Goal: Task Accomplishment & Management: Use online tool/utility

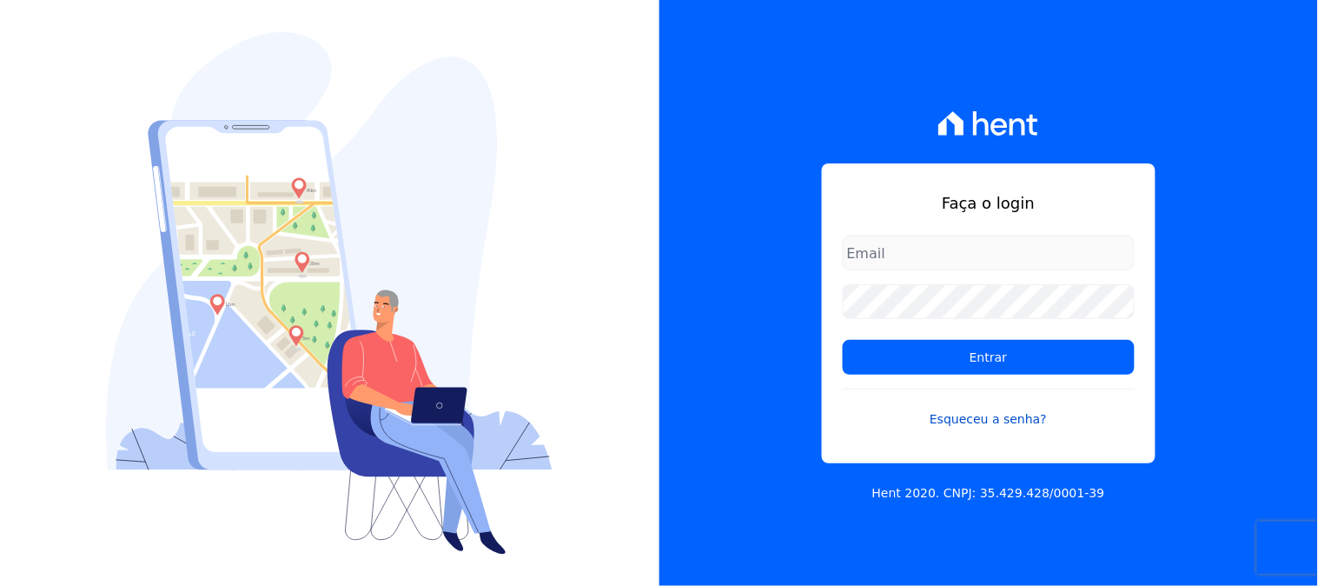
type input "[PERSON_NAME][EMAIL_ADDRESS][PERSON_NAME][DOMAIN_NAME]"
click at [957, 391] on form "[PERSON_NAME][EMAIL_ADDRESS][PERSON_NAME][DOMAIN_NAME] Entrar Esqueceu a senha?" at bounding box center [989, 342] width 292 height 214
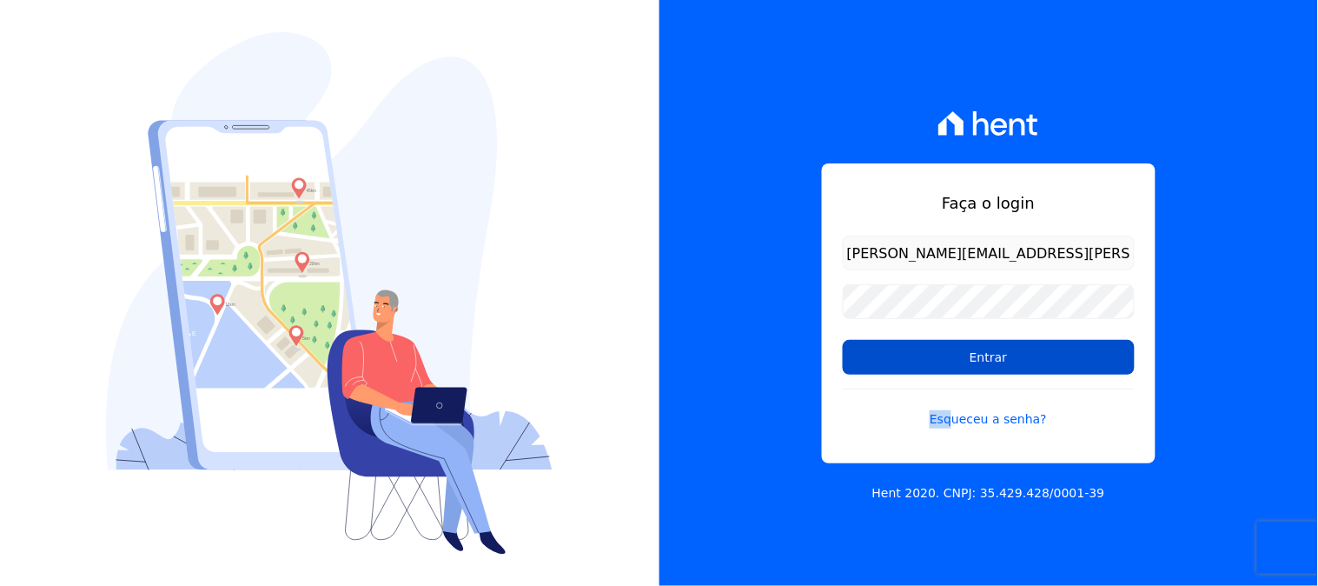
click at [957, 354] on input "Entrar" at bounding box center [989, 357] width 292 height 35
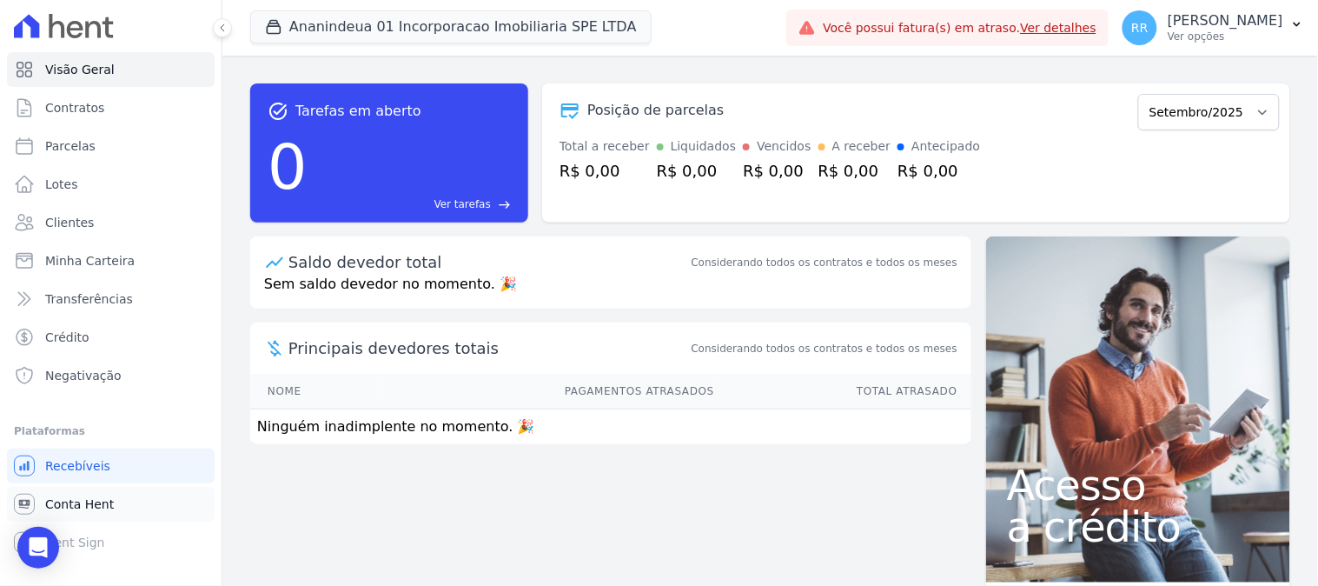
click at [133, 500] on link "Conta Hent" at bounding box center [111, 504] width 208 height 35
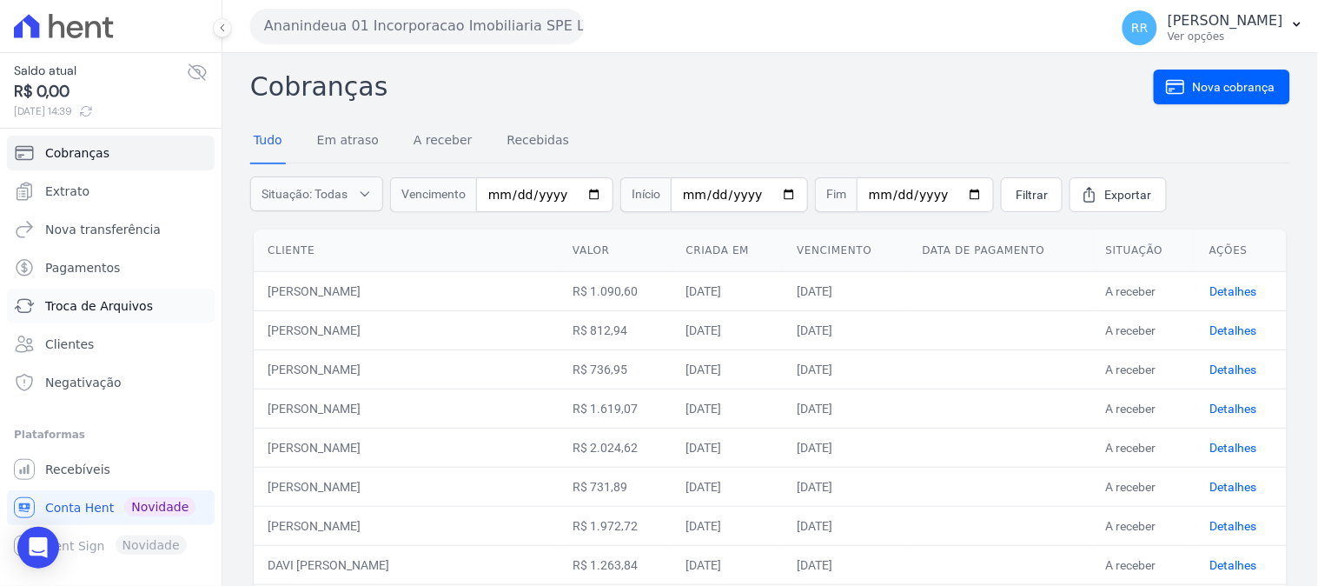
click at [120, 305] on span "Troca de Arquivos" at bounding box center [99, 305] width 108 height 17
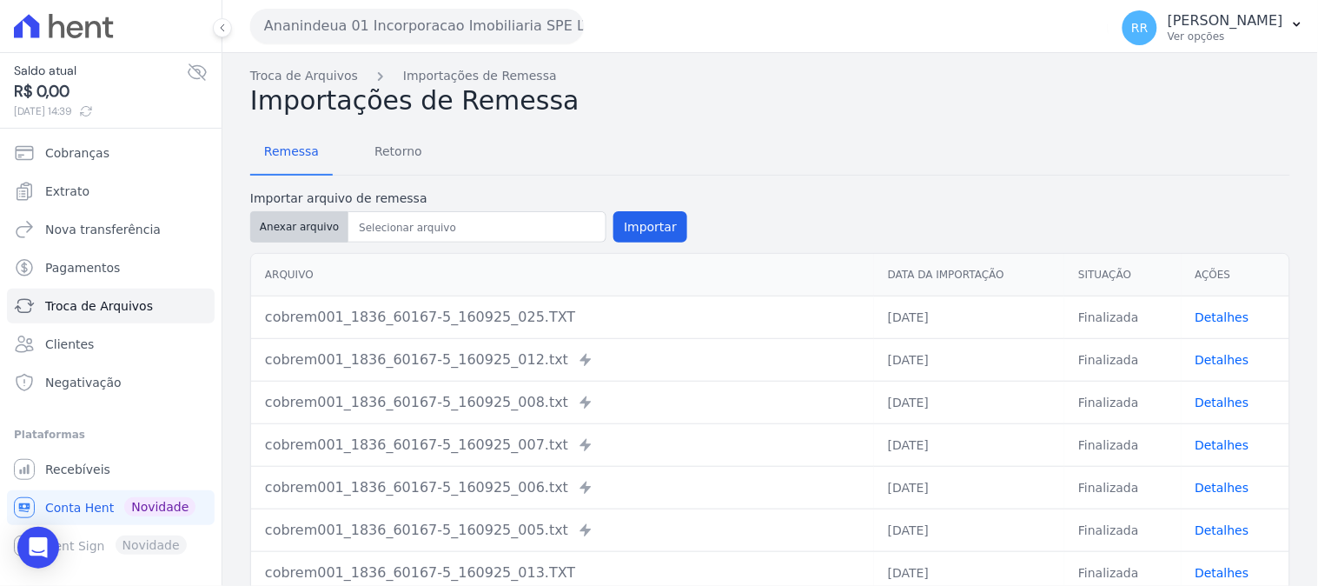
click at [281, 236] on button "Anexar arquivo" at bounding box center [299, 226] width 98 height 31
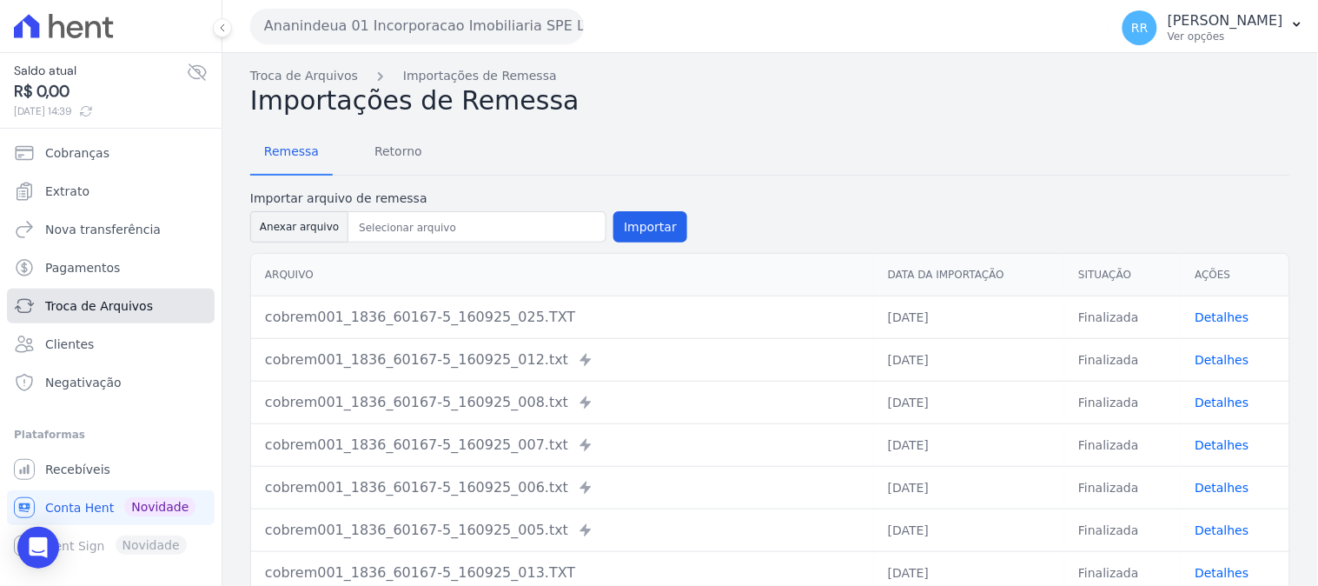
click at [127, 306] on span "Troca de Arquivos" at bounding box center [99, 305] width 108 height 17
click at [387, 151] on span "Retorno" at bounding box center [398, 151] width 69 height 35
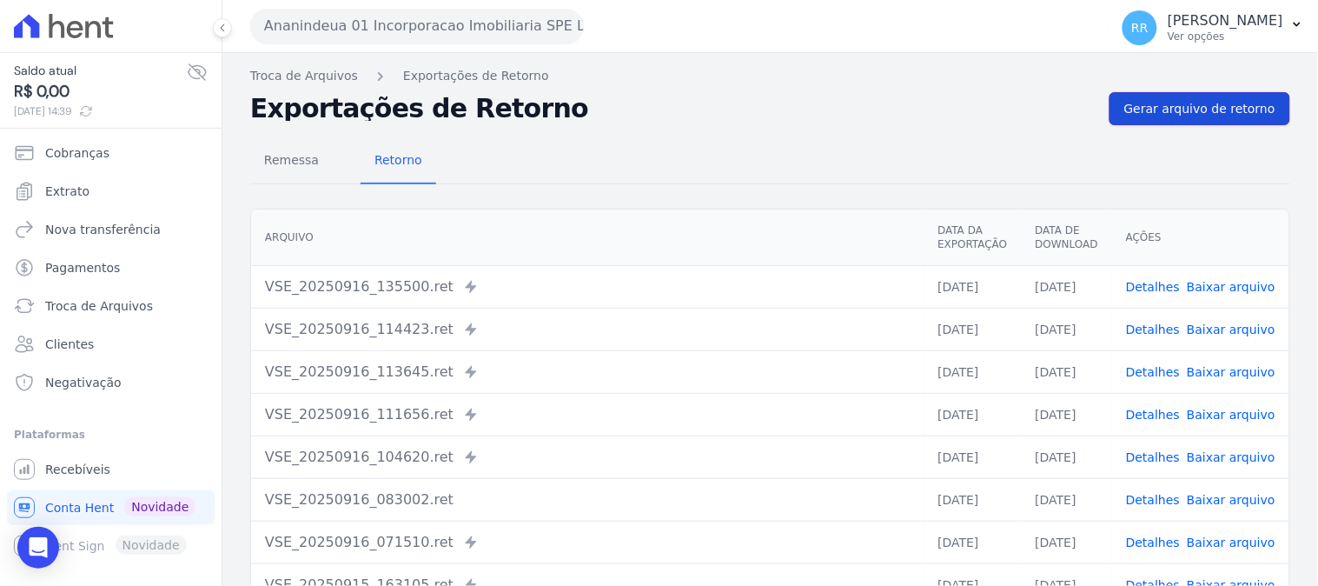
click at [1168, 104] on span "Gerar arquivo de retorno" at bounding box center [1199, 108] width 151 height 17
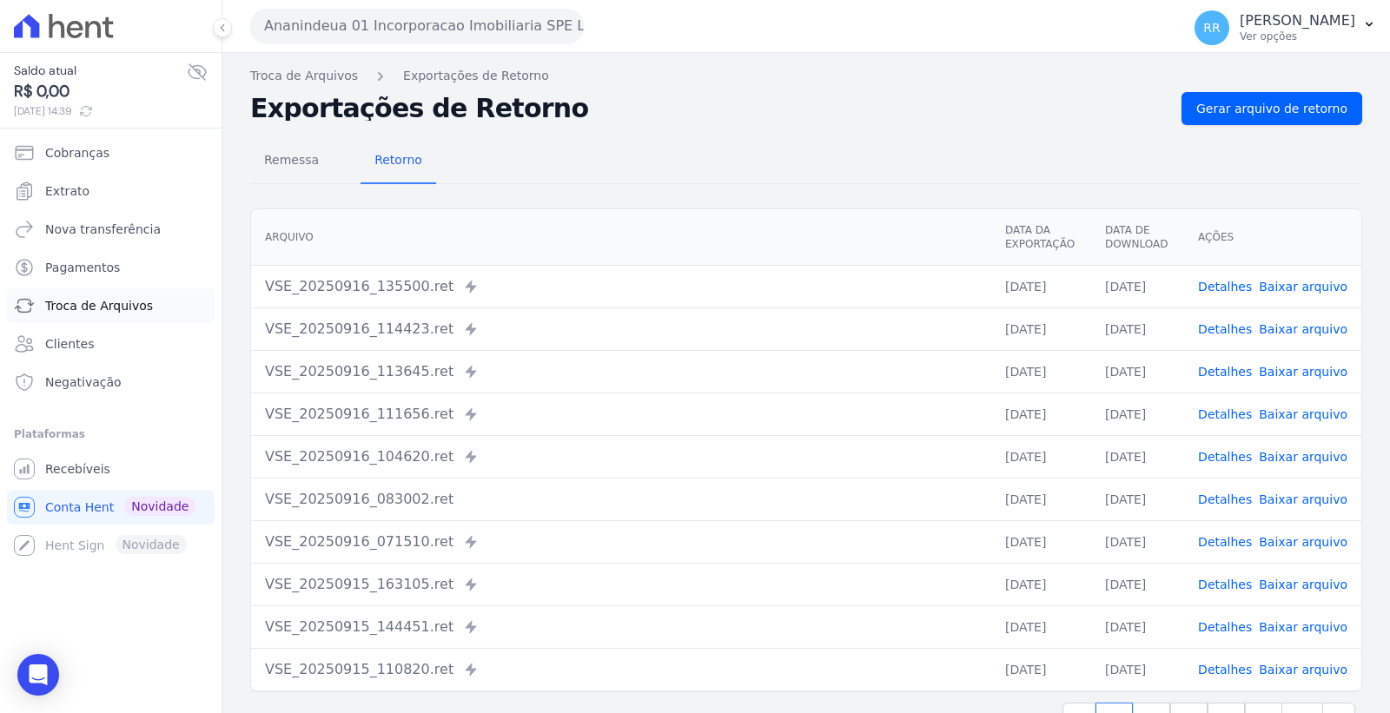
click at [120, 308] on span "Troca de Arquivos" at bounding box center [99, 305] width 108 height 17
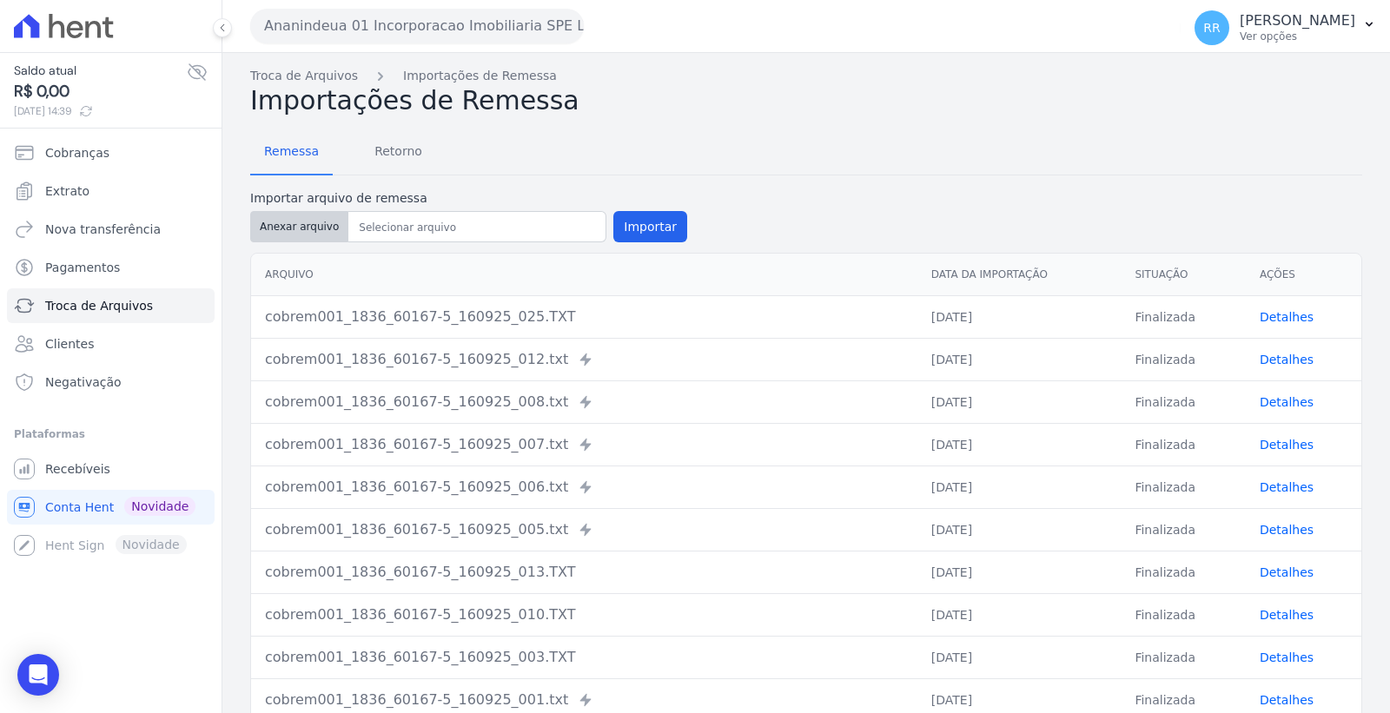
click at [301, 229] on button "Anexar arquivo" at bounding box center [299, 226] width 98 height 31
type input "cobrem001_1836_60167-5_160925_027.TXT"
click at [652, 226] on button "Importar" at bounding box center [650, 226] width 74 height 31
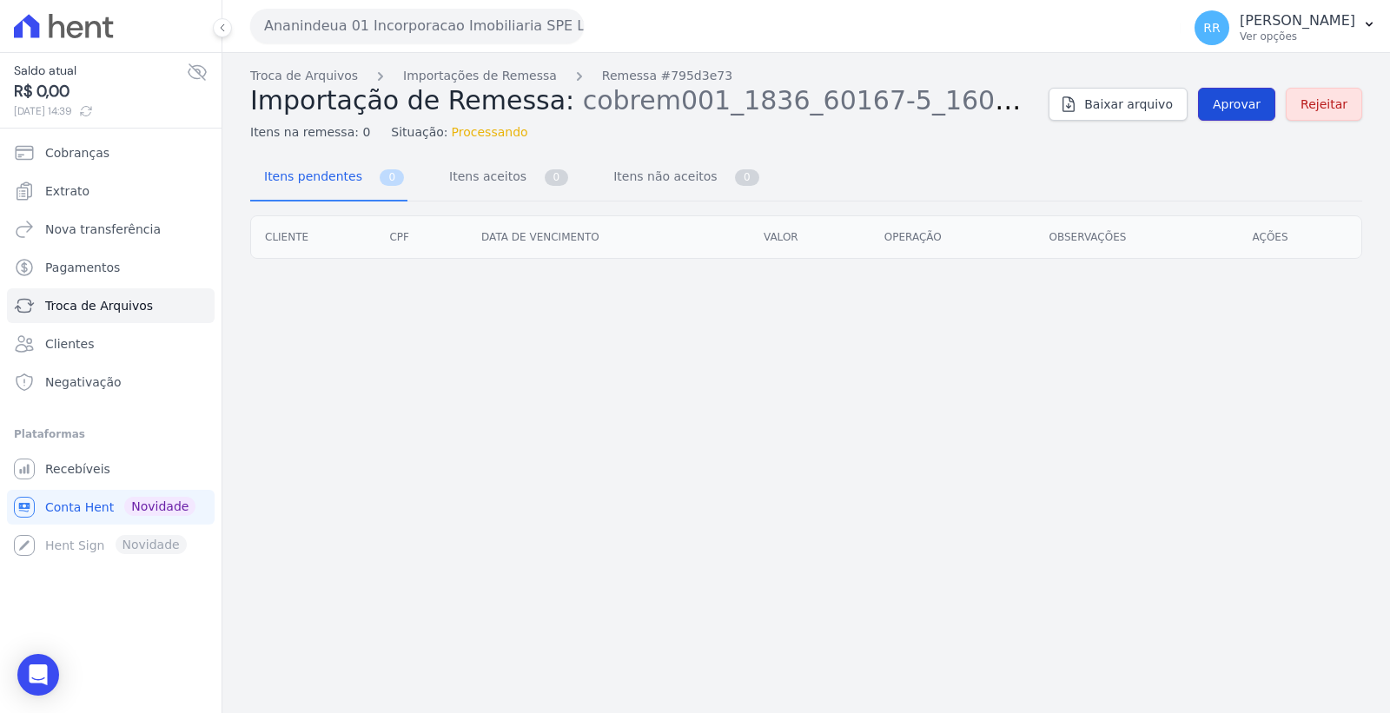
click at [1253, 102] on span "Aprovar" at bounding box center [1237, 104] width 48 height 17
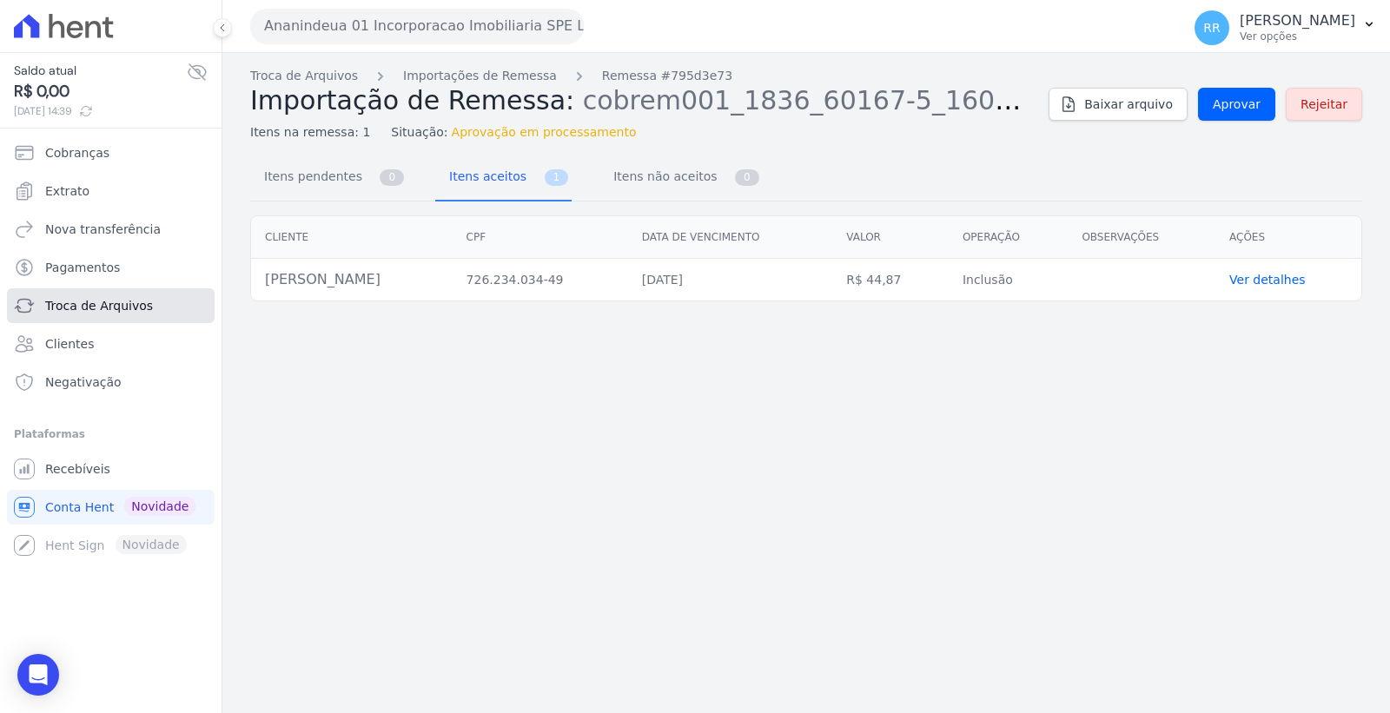
click at [123, 309] on span "Troca de Arquivos" at bounding box center [99, 305] width 108 height 17
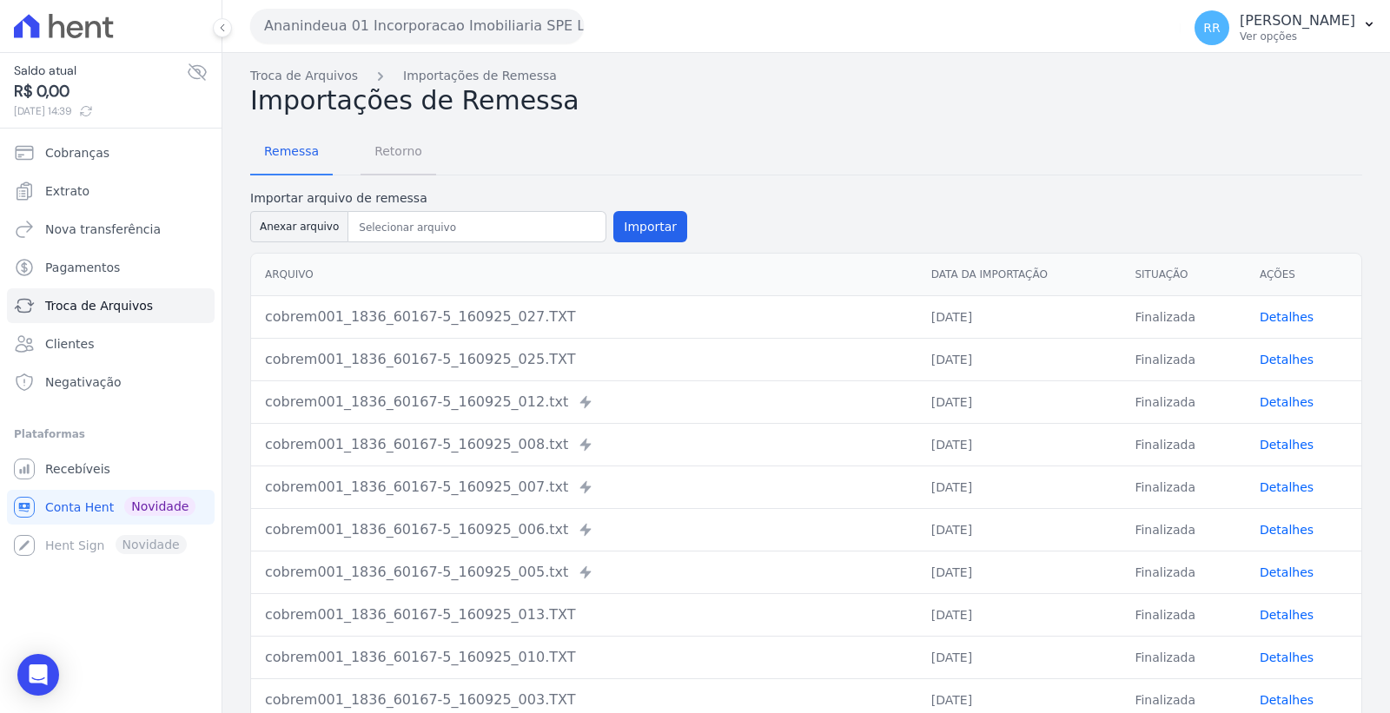
click at [381, 134] on span "Retorno" at bounding box center [398, 151] width 69 height 35
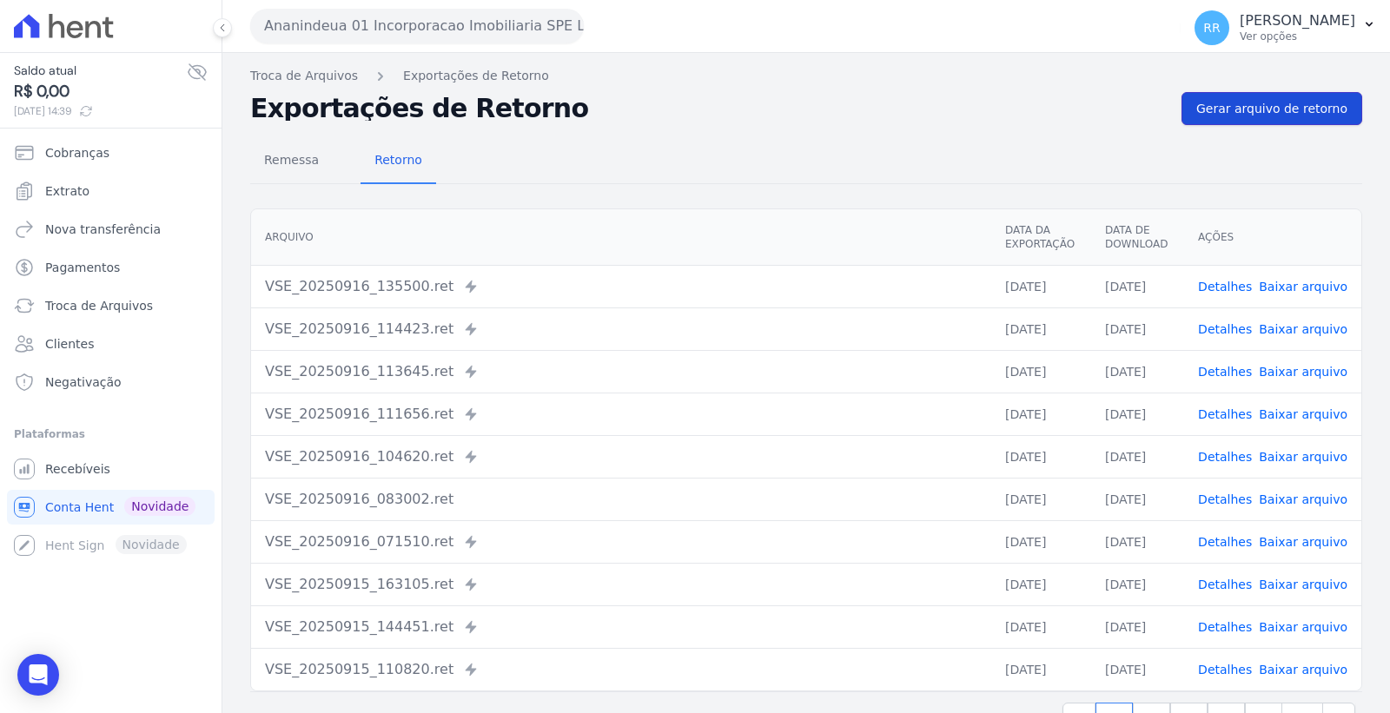
click at [1255, 105] on span "Gerar arquivo de retorno" at bounding box center [1271, 108] width 151 height 17
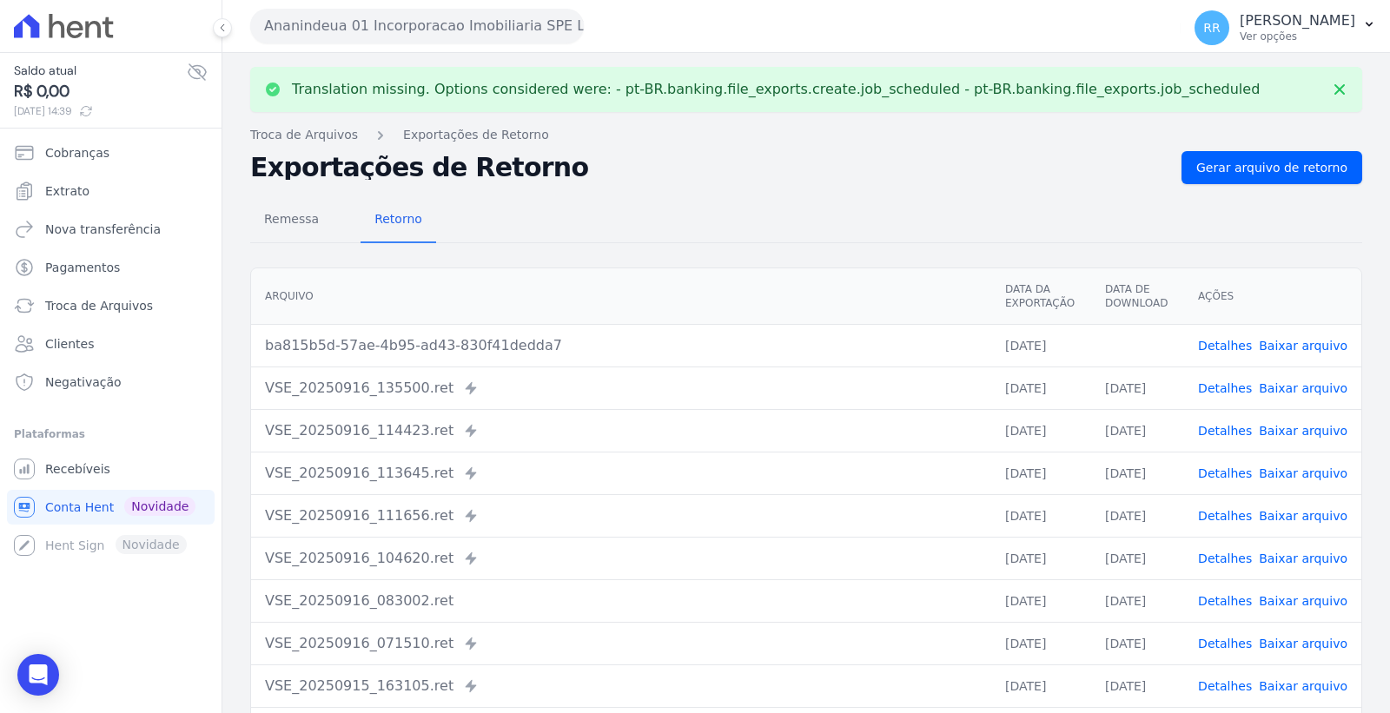
drag, startPoint x: 1286, startPoint y: 343, endPoint x: 1253, endPoint y: 354, distance: 34.9
click at [1282, 345] on link "Baixar arquivo" at bounding box center [1303, 346] width 89 height 14
